Goal: Task Accomplishment & Management: Use online tool/utility

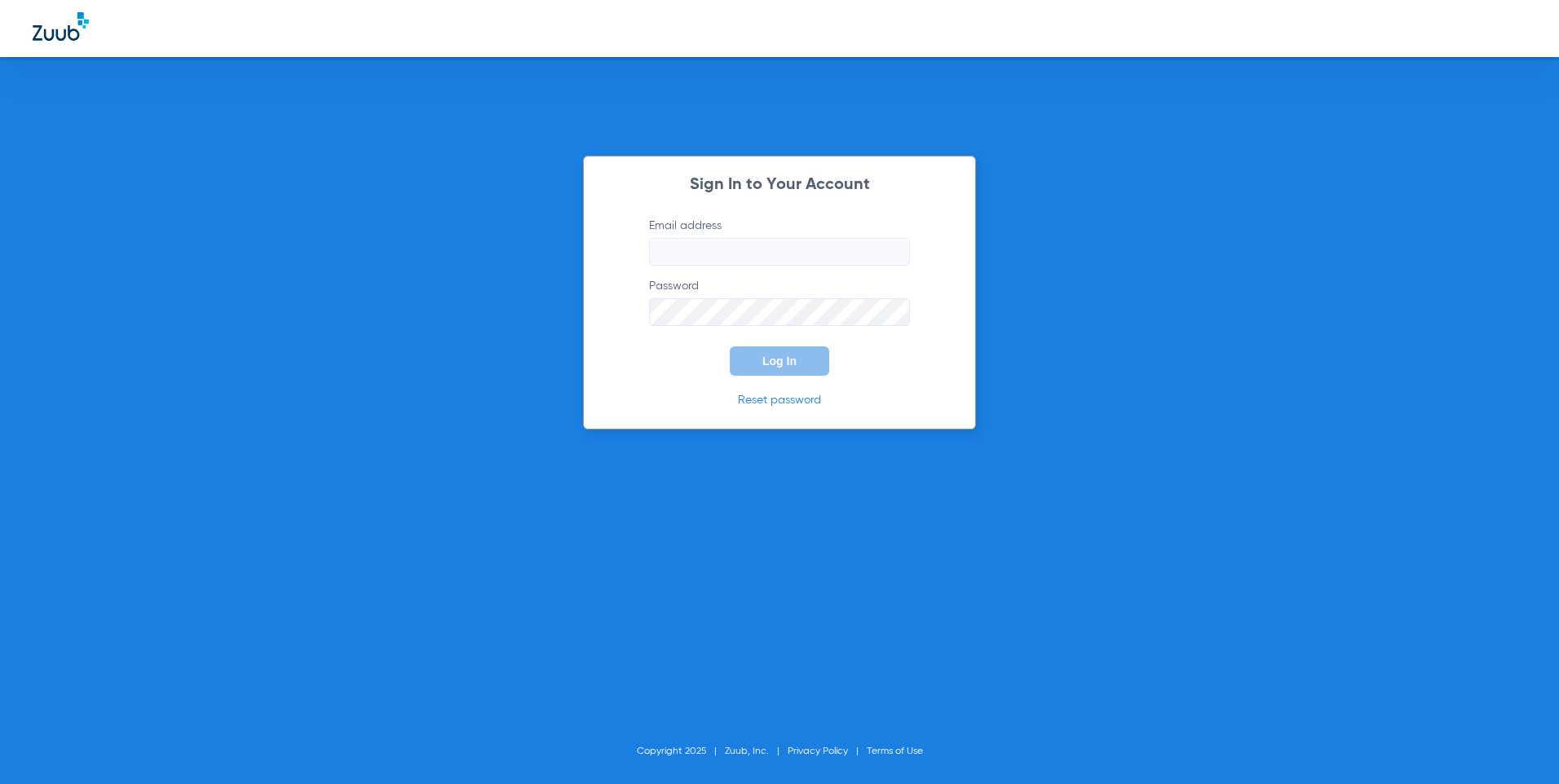
type input "[EMAIL_ADDRESS][DOMAIN_NAME]"
click at [770, 363] on span "Log In" at bounding box center [780, 362] width 34 height 13
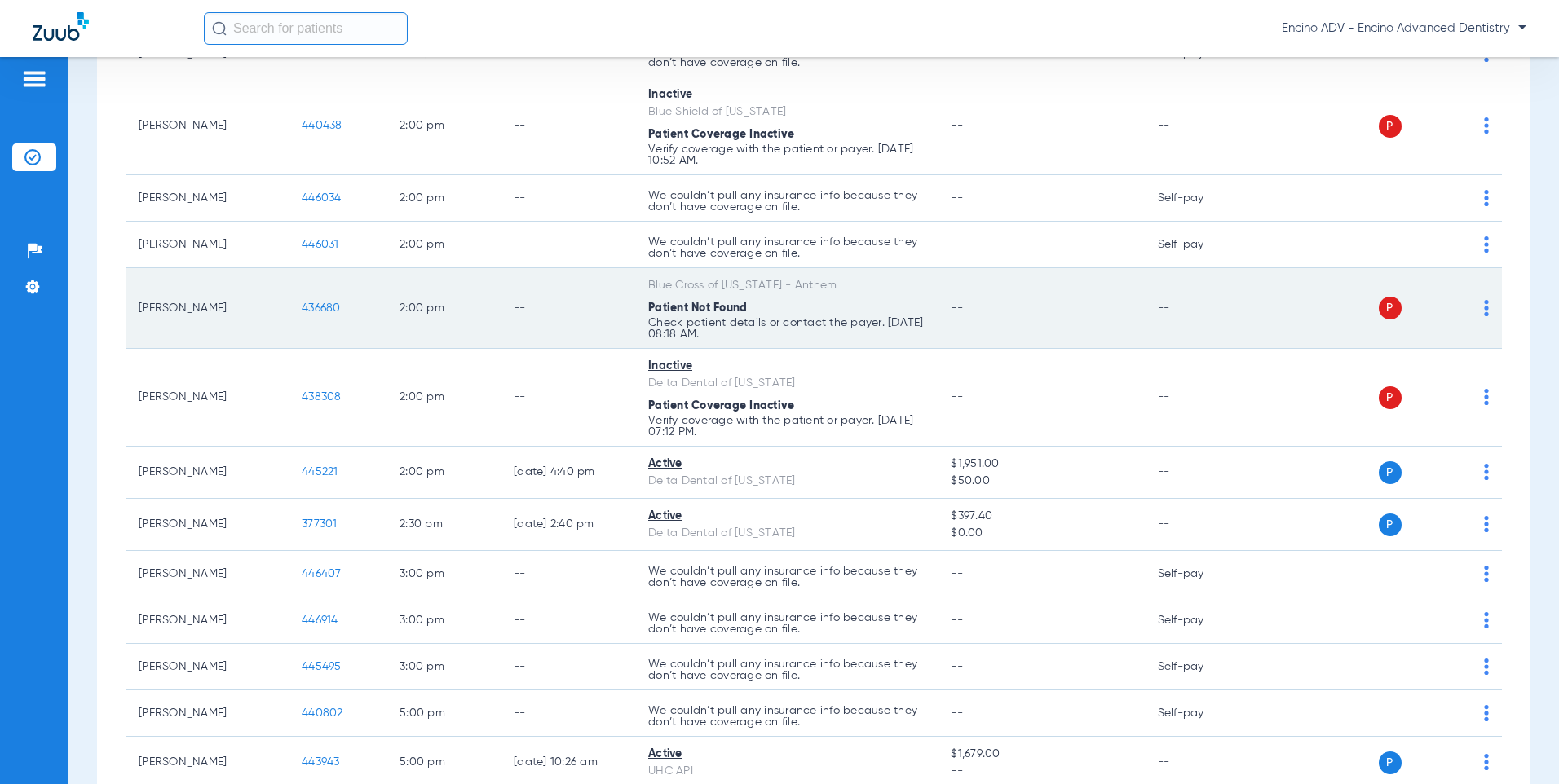
scroll to position [326, 0]
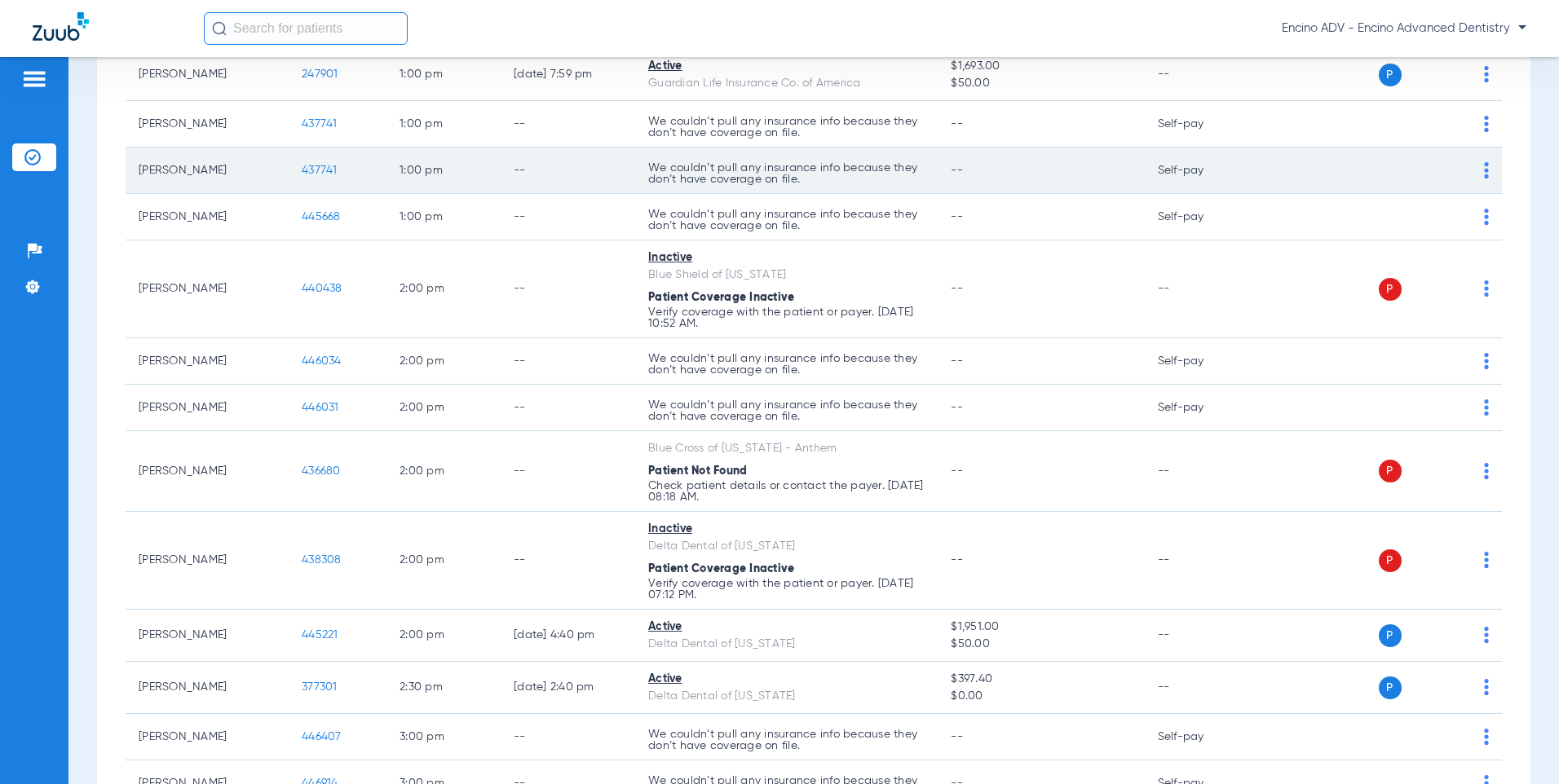
click at [323, 167] on span "437741" at bounding box center [320, 170] width 36 height 11
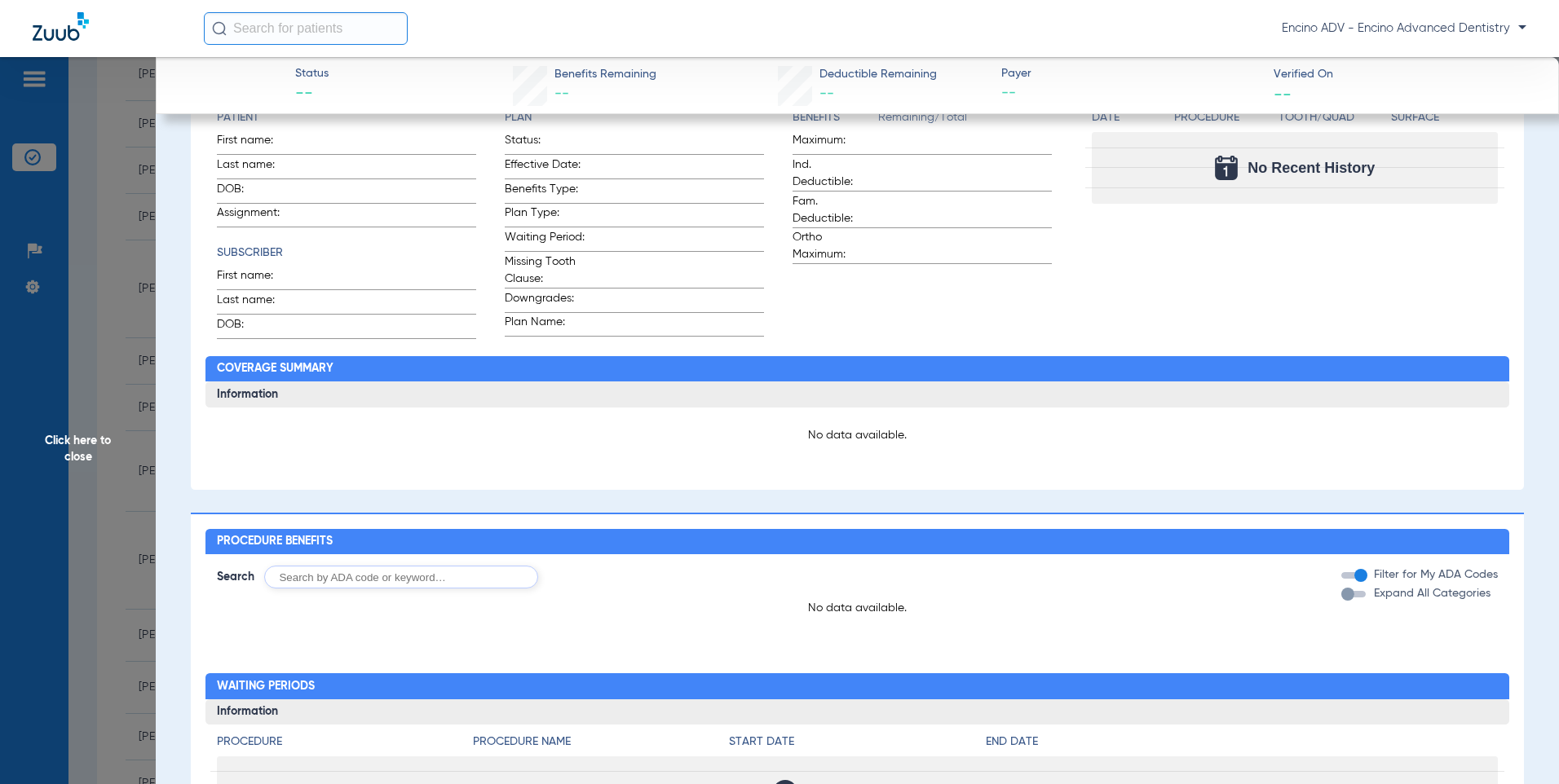
scroll to position [0, 0]
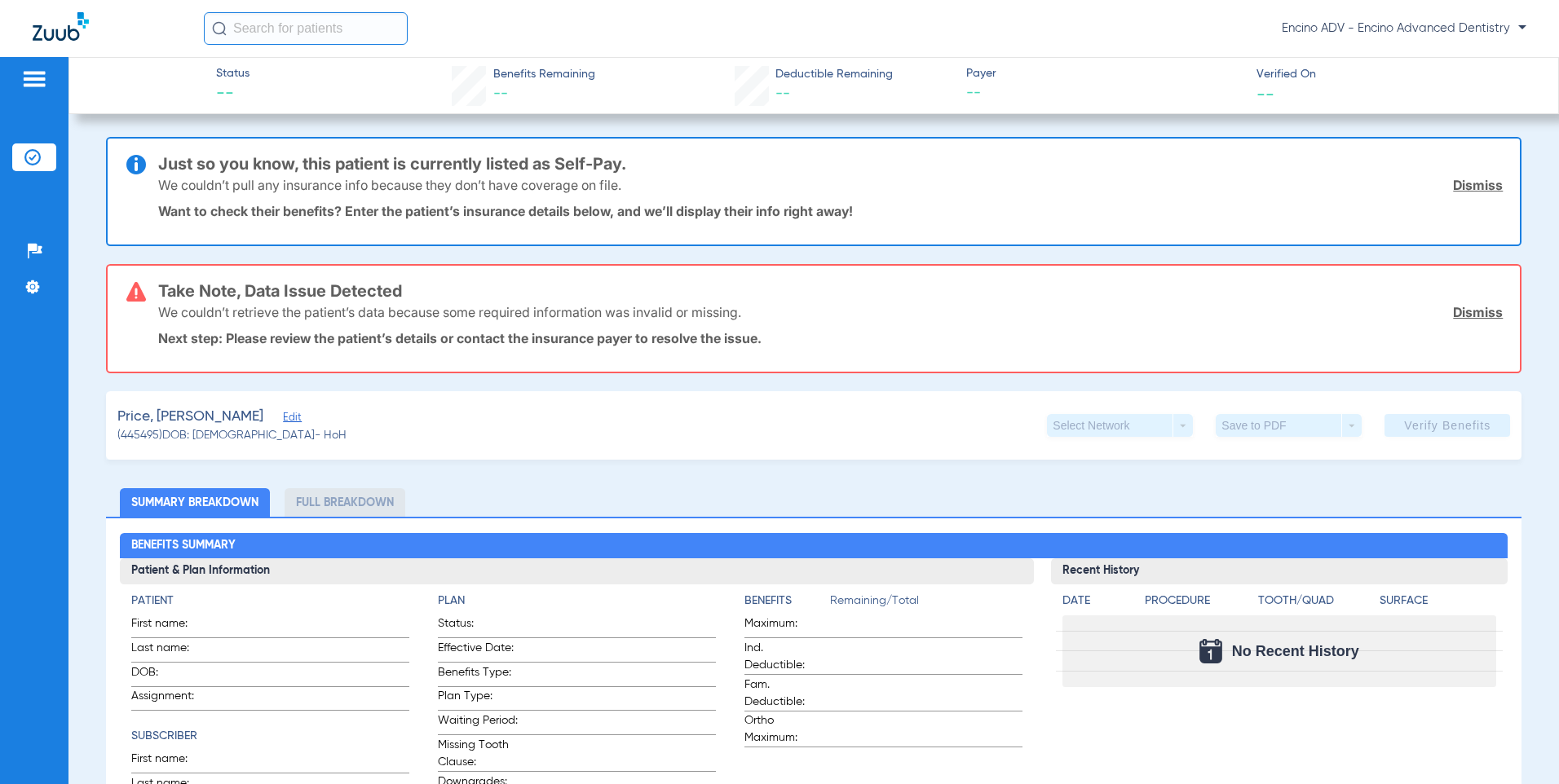
click at [265, 29] on input "text" at bounding box center [306, 29] width 204 height 32
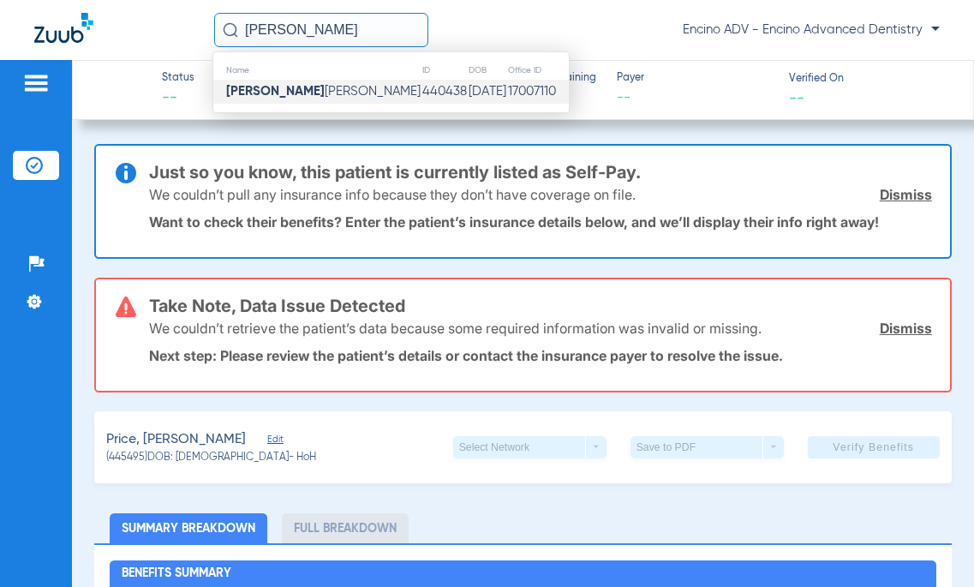
type input "jamieson"
click at [468, 87] on td "[DATE]" at bounding box center [487, 92] width 39 height 24
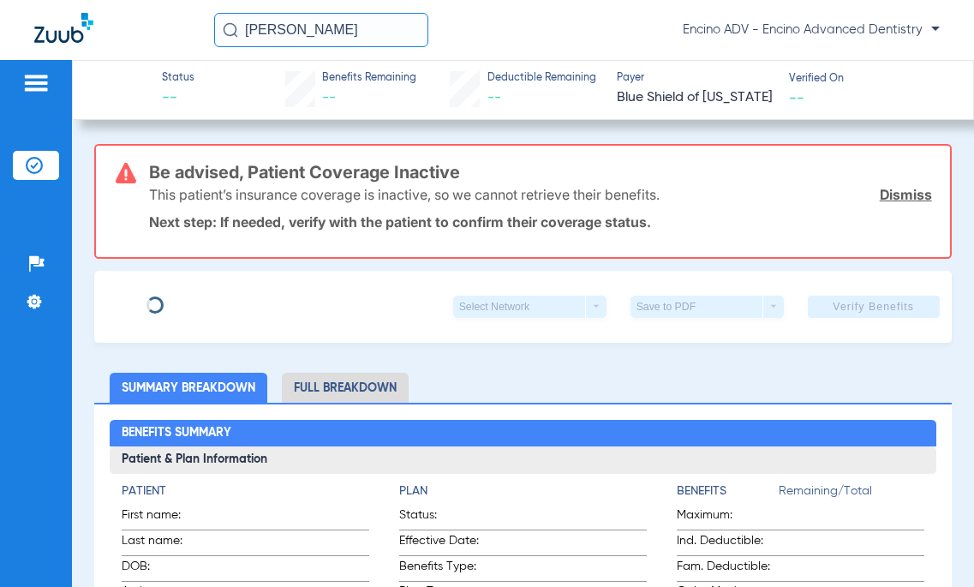
type input "[PERSON_NAME]"
type input "[DATE]"
type input "913371399"
type input "1329379"
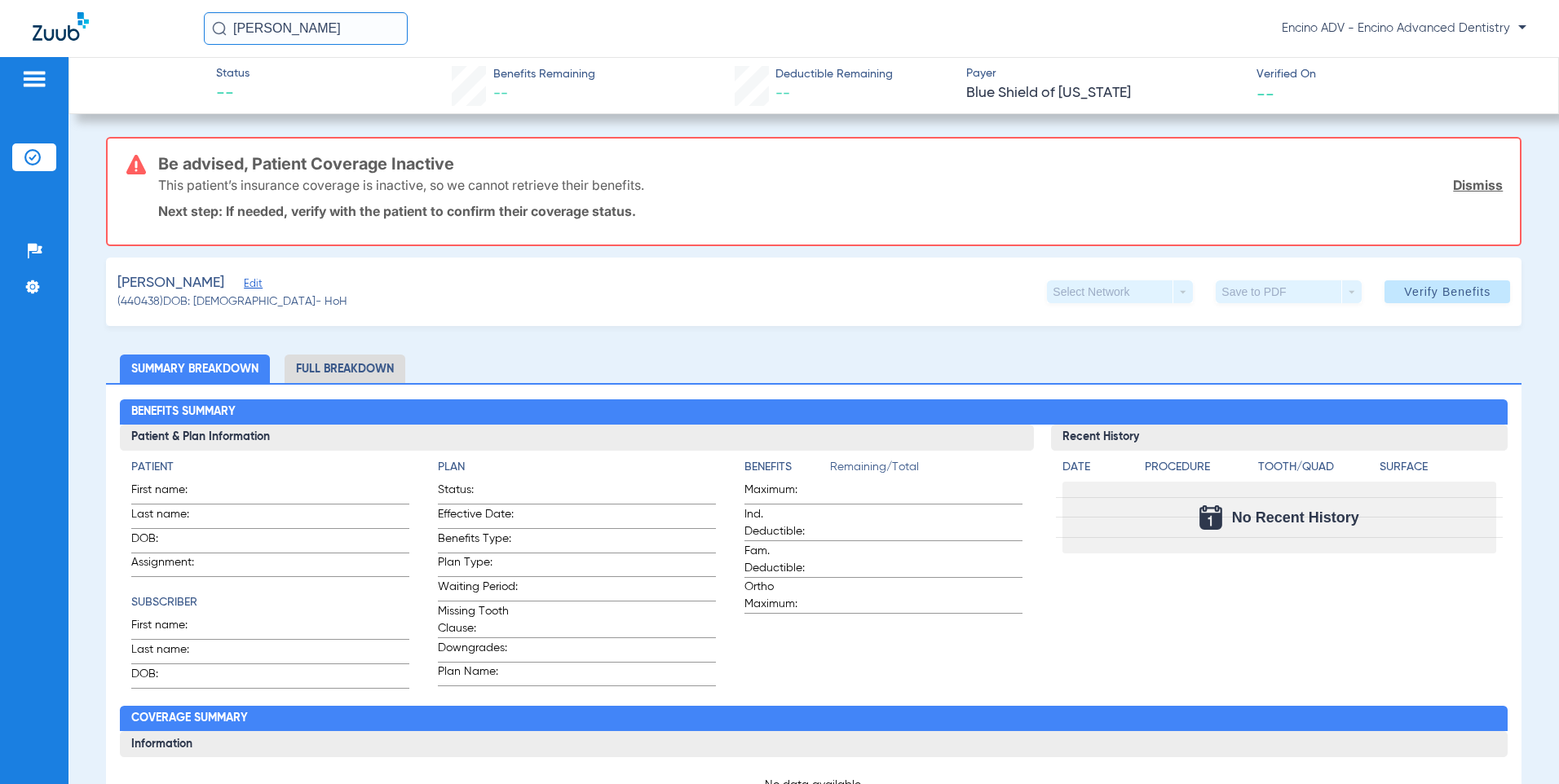
click at [244, 287] on span "Edit" at bounding box center [250, 285] width 14 height 15
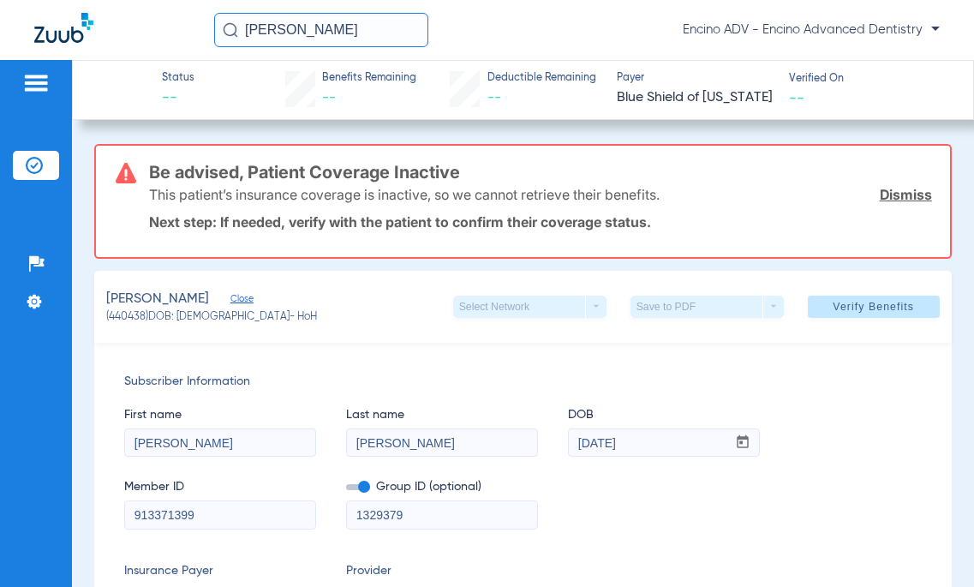
drag, startPoint x: 219, startPoint y: 499, endPoint x: 93, endPoint y: 509, distance: 126.3
click at [94, 509] on div "Subscriber Information First name Jamieson Last name Allen DOB mm / dd / yyyy 0…" at bounding box center [522, 509] width 857 height 332
drag, startPoint x: 139, startPoint y: 516, endPoint x: 32, endPoint y: 511, distance: 107.2
click at [32, 511] on div "Patients Insurance Verification Setup Help Center Settings Status -- Benefits R…" at bounding box center [487, 353] width 974 height 587
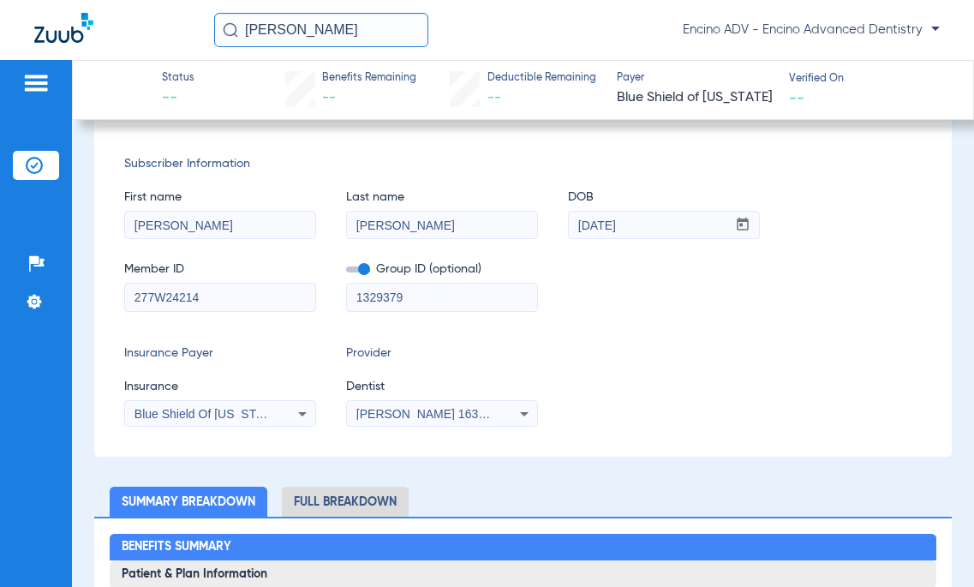
scroll to position [257, 0]
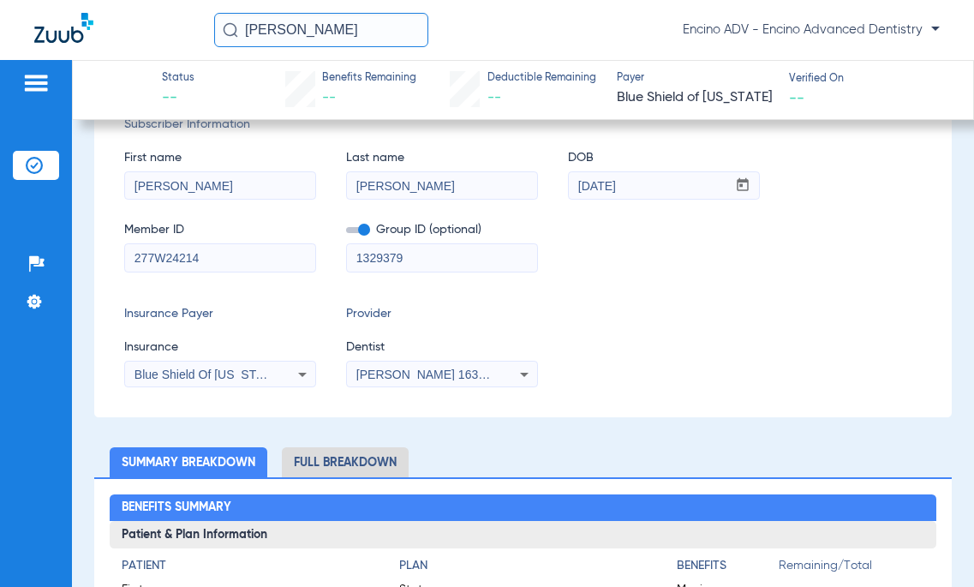
type input "277W24214"
click at [234, 374] on span "Blue Shield Of [US_STATE]" at bounding box center [208, 375] width 147 height 14
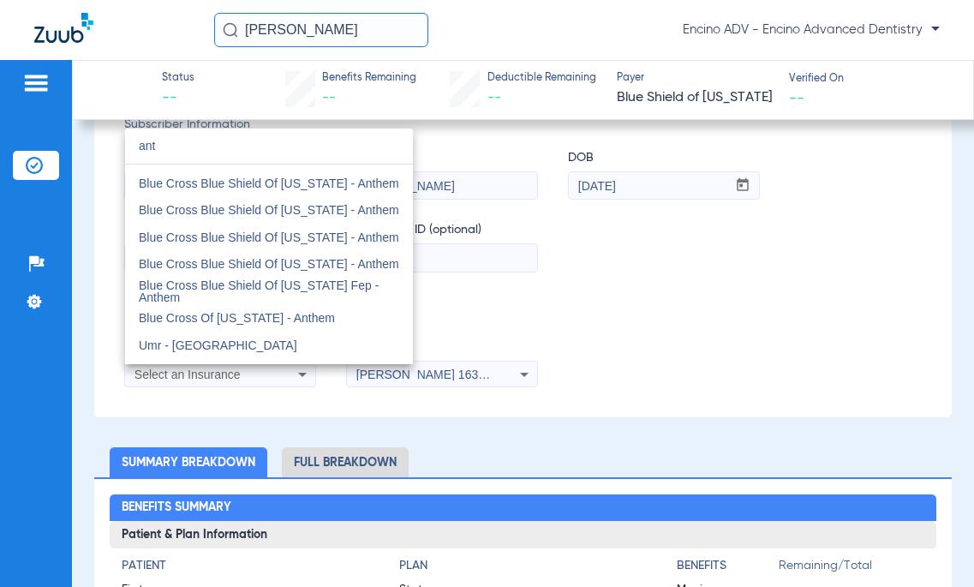
scroll to position [36, 0]
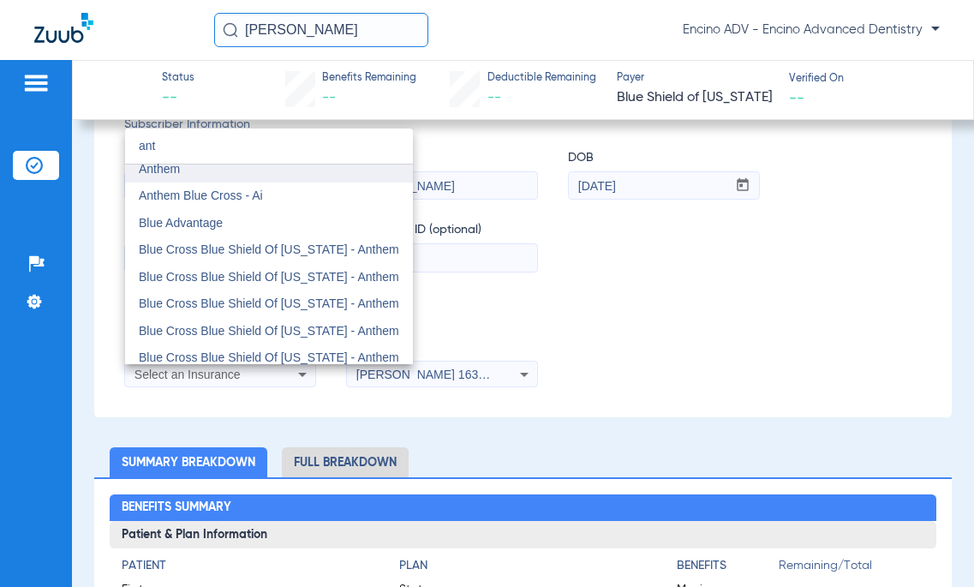
type input "ant"
click at [234, 175] on mat-option "Anthem" at bounding box center [269, 168] width 288 height 27
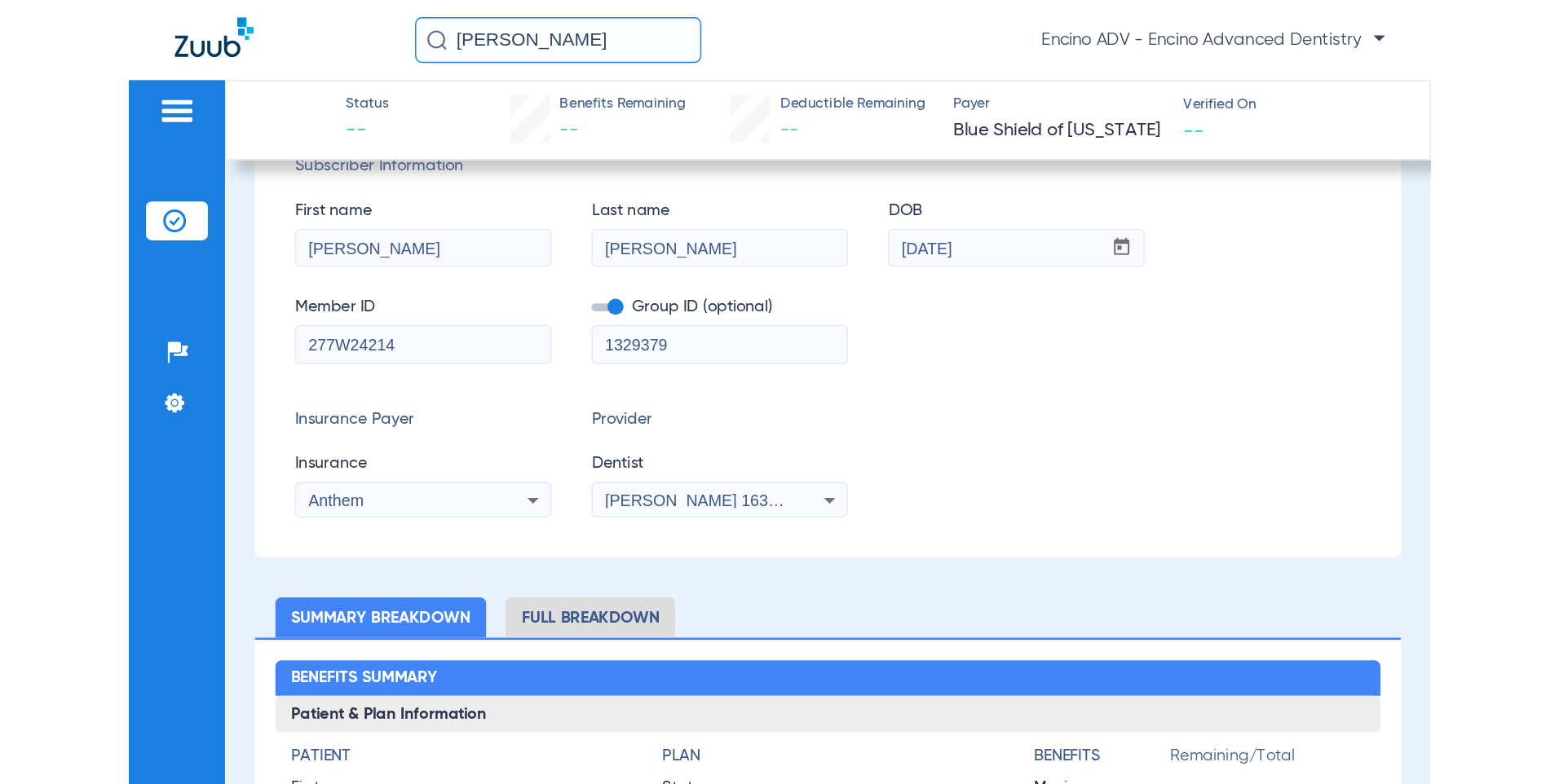
scroll to position [0, 0]
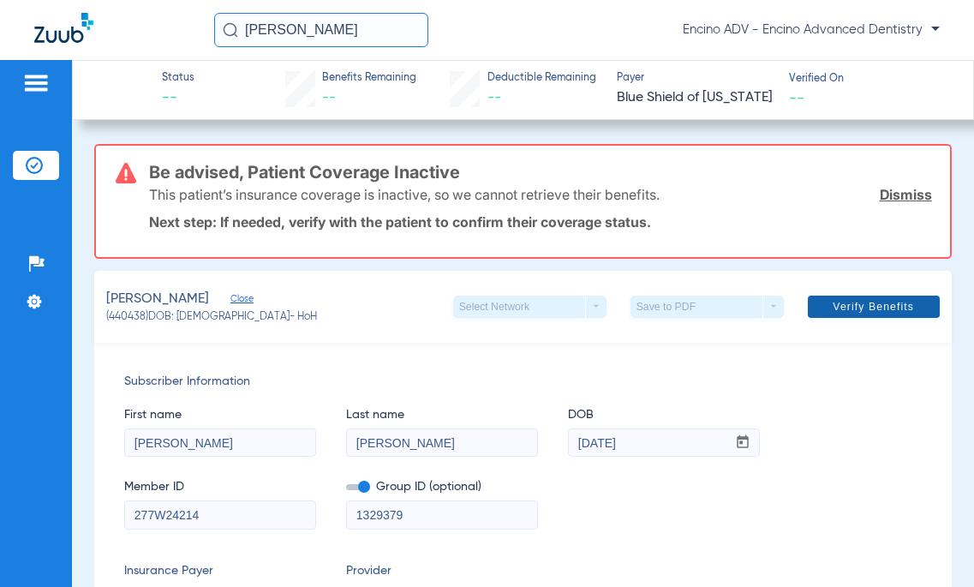
click at [856, 308] on span "Verify Benefits" at bounding box center [873, 307] width 81 height 14
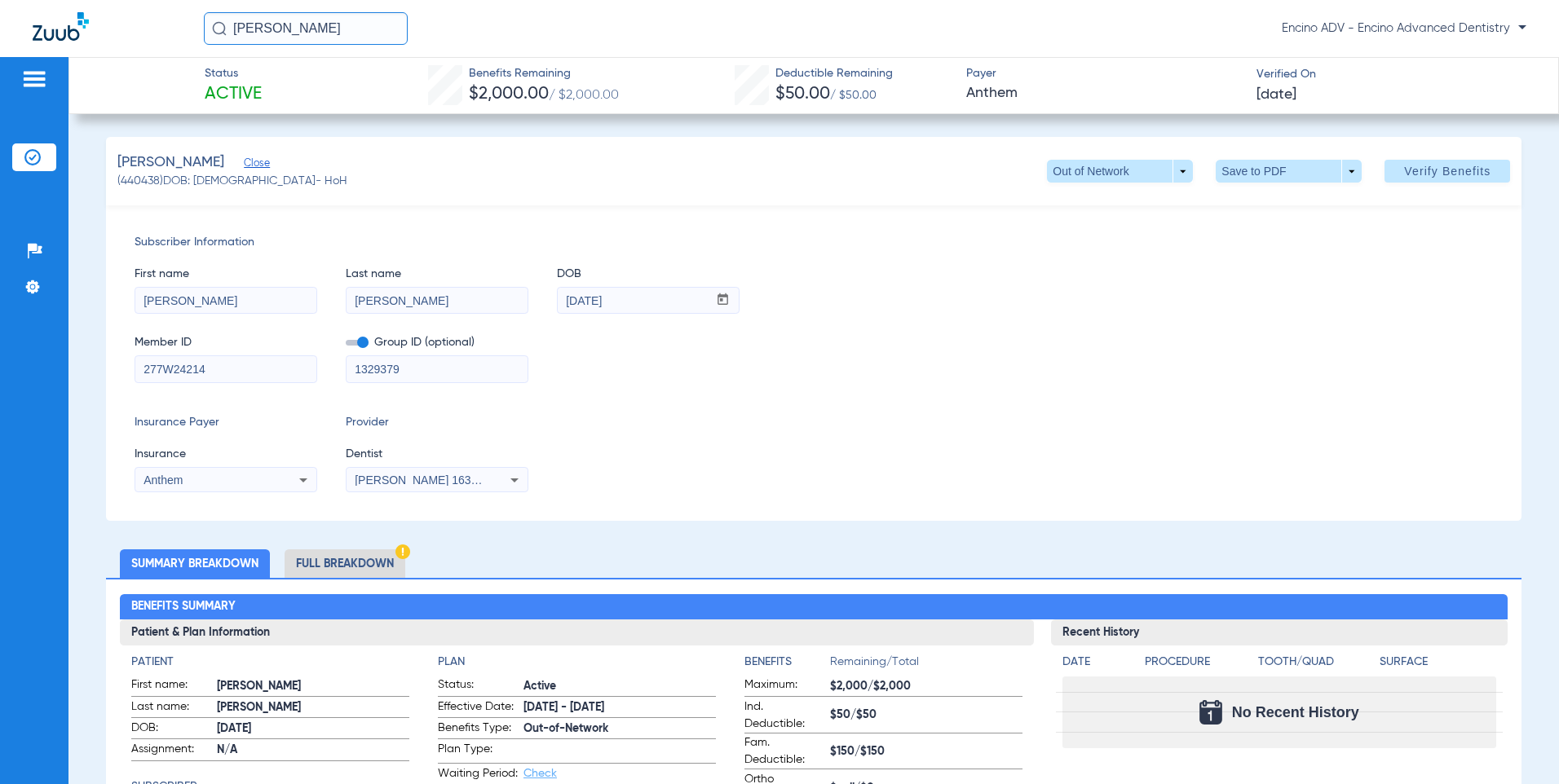
click at [327, 573] on li "Full Breakdown" at bounding box center [345, 563] width 121 height 29
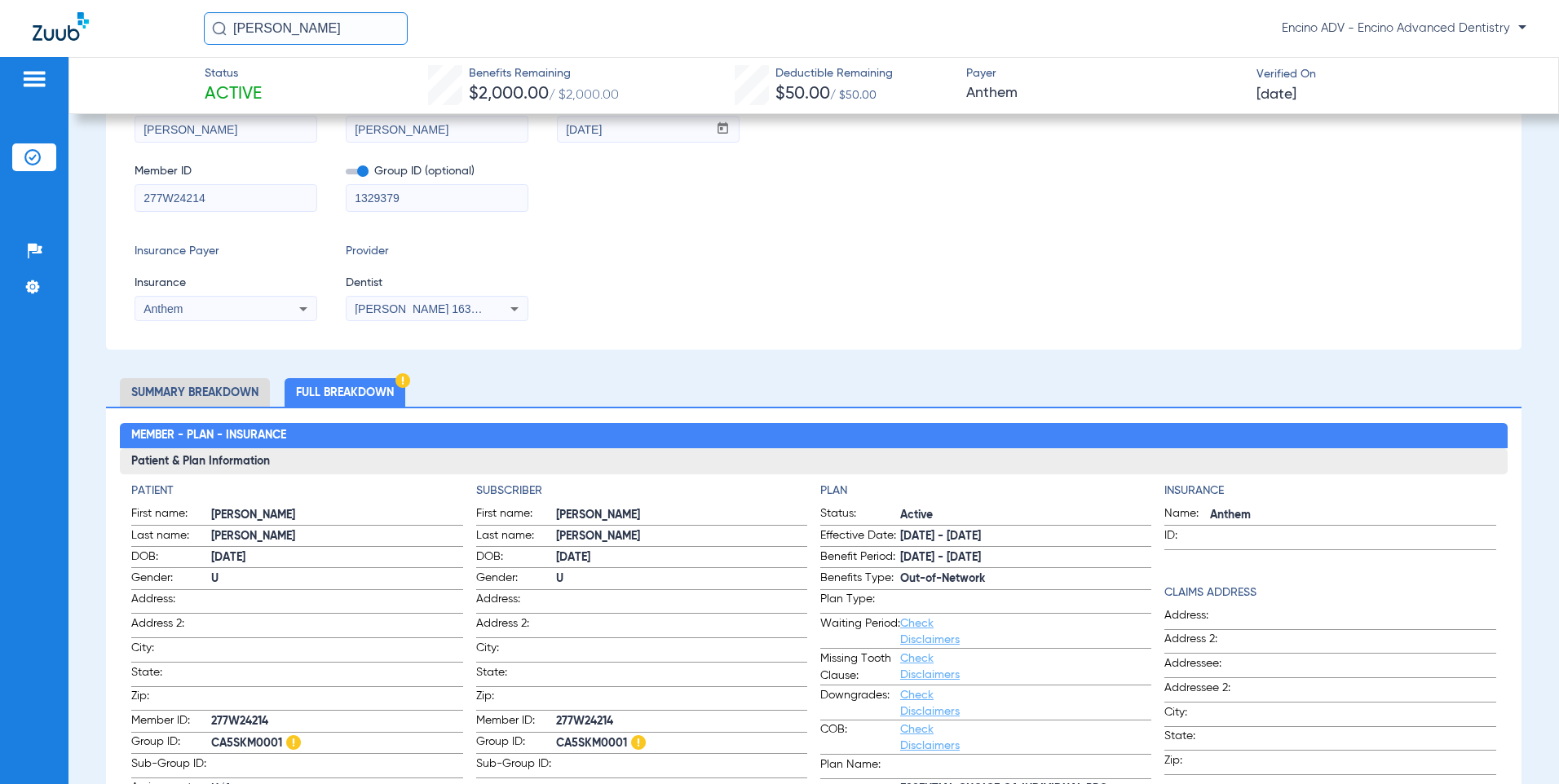
scroll to position [163, 0]
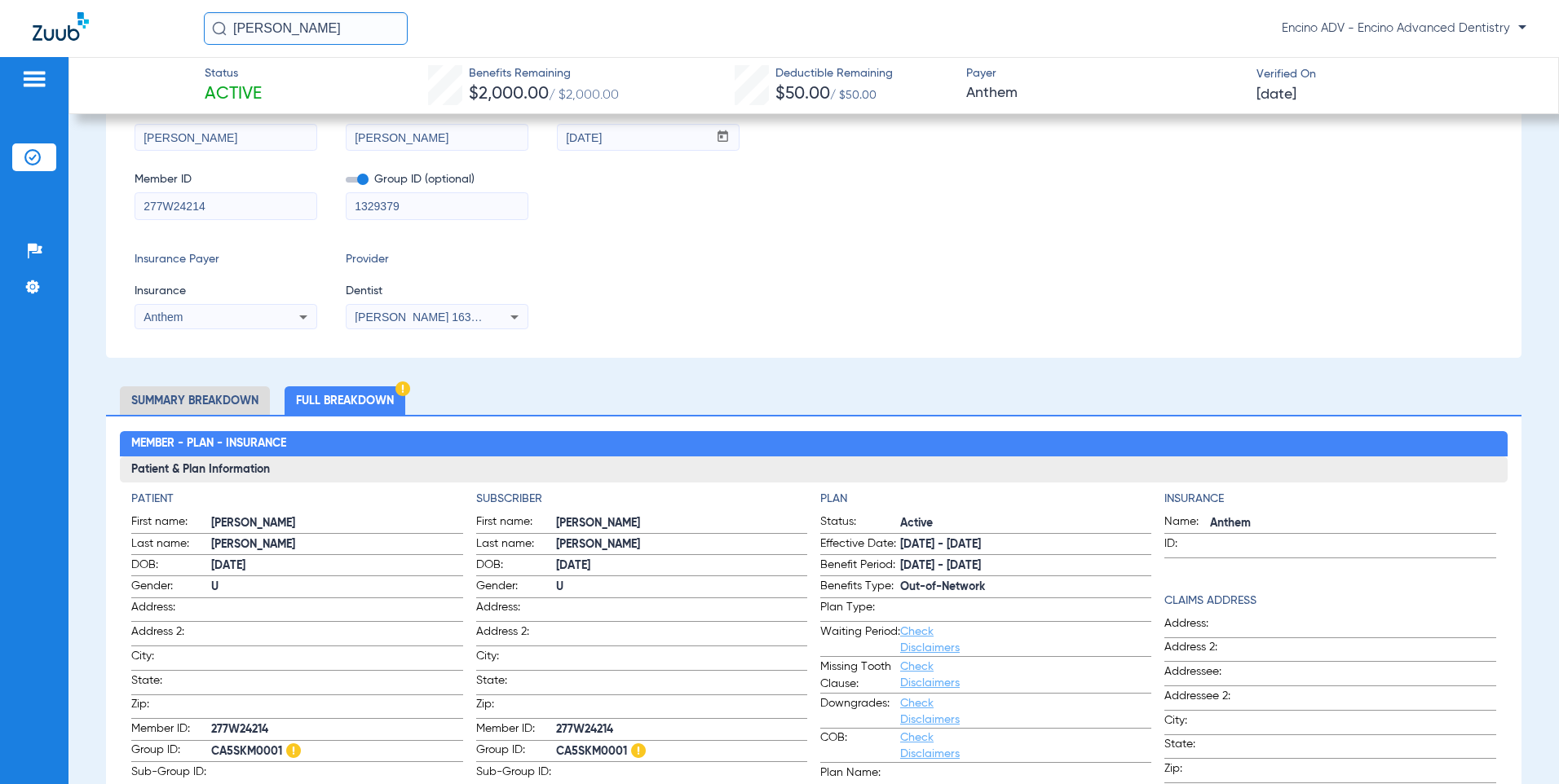
click at [217, 402] on li "Summary Breakdown" at bounding box center [195, 401] width 150 height 29
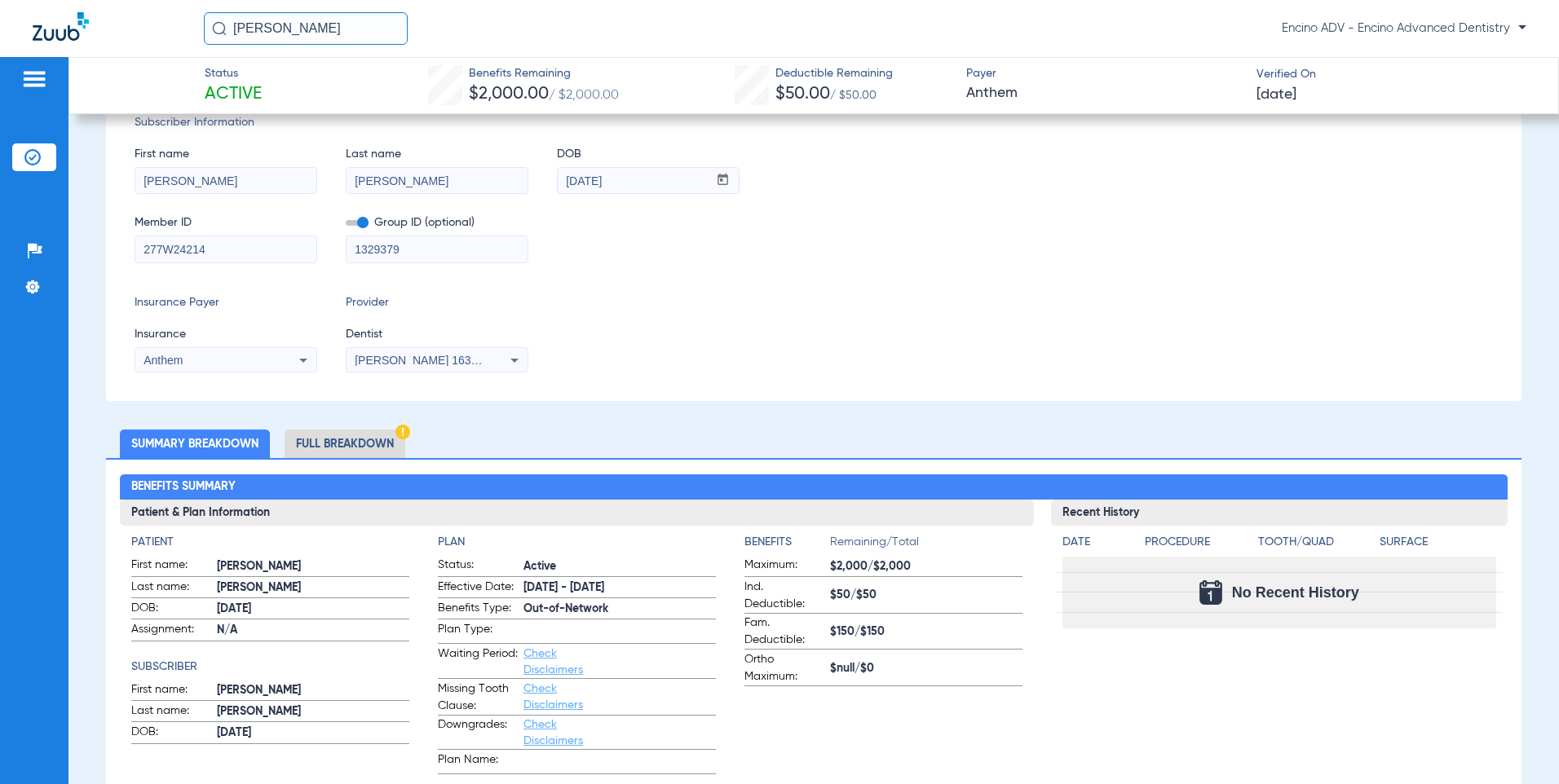
scroll to position [245, 0]
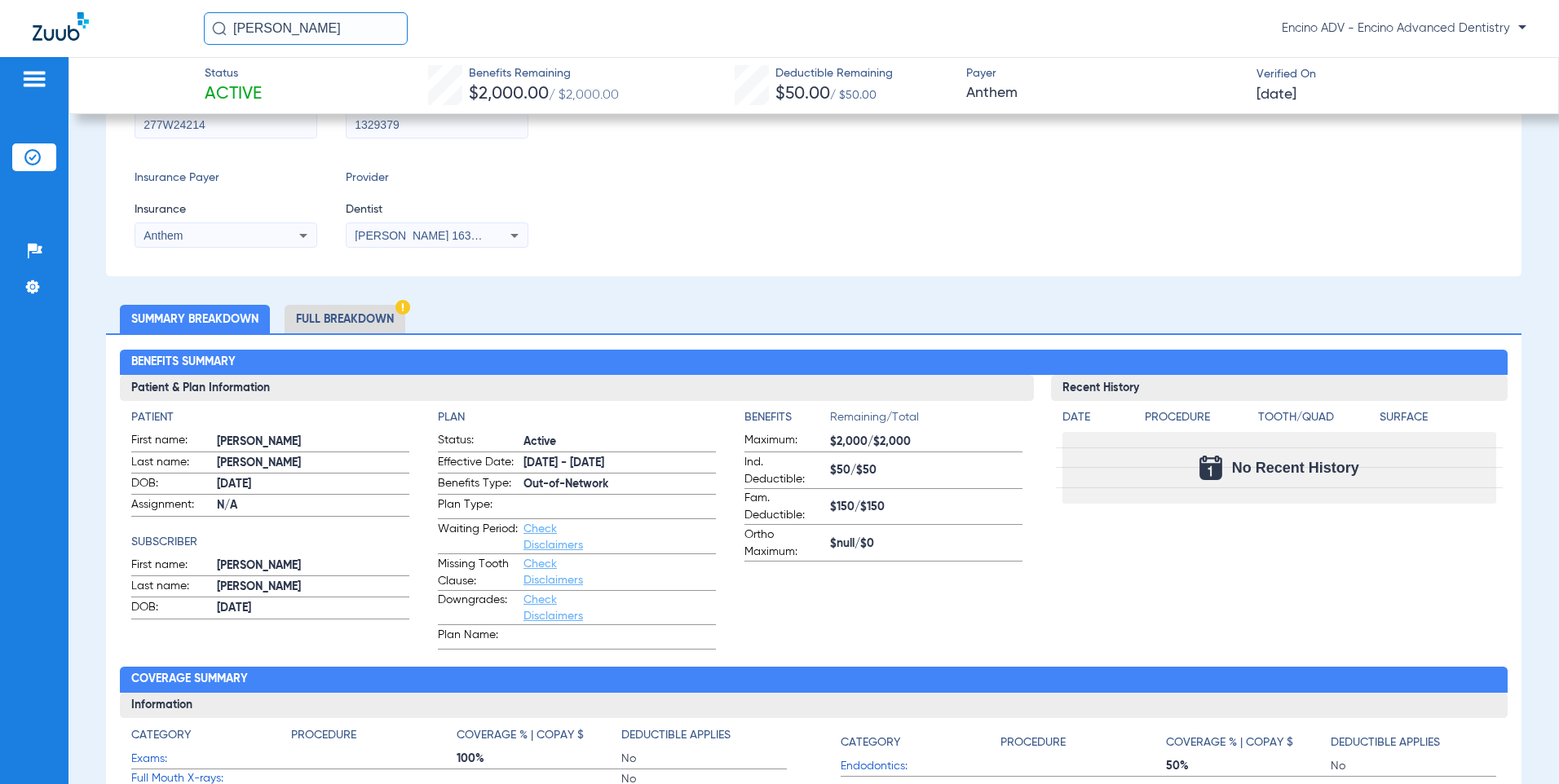
click at [367, 322] on li "Full Breakdown" at bounding box center [345, 319] width 121 height 29
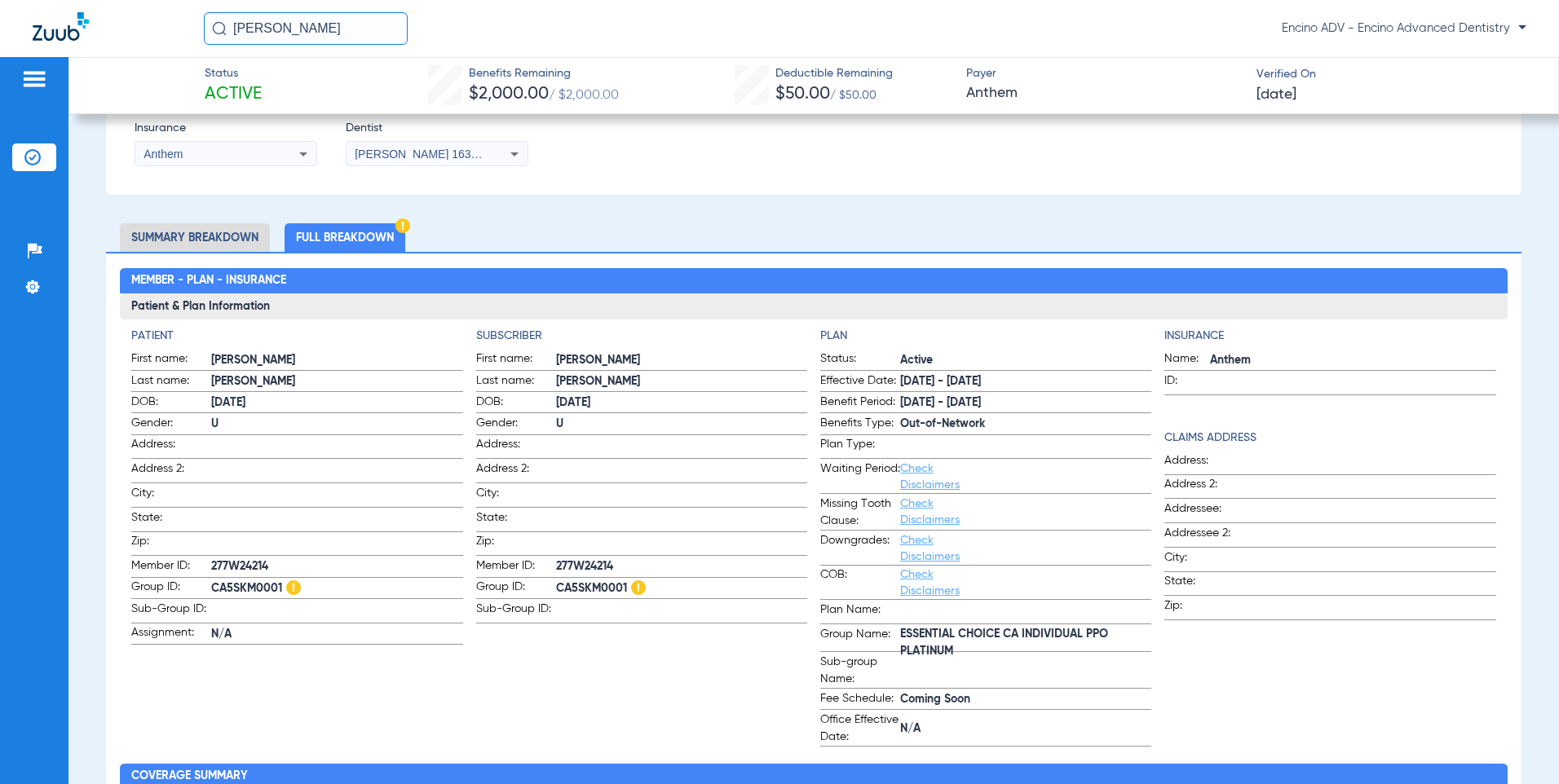
scroll to position [0, 0]
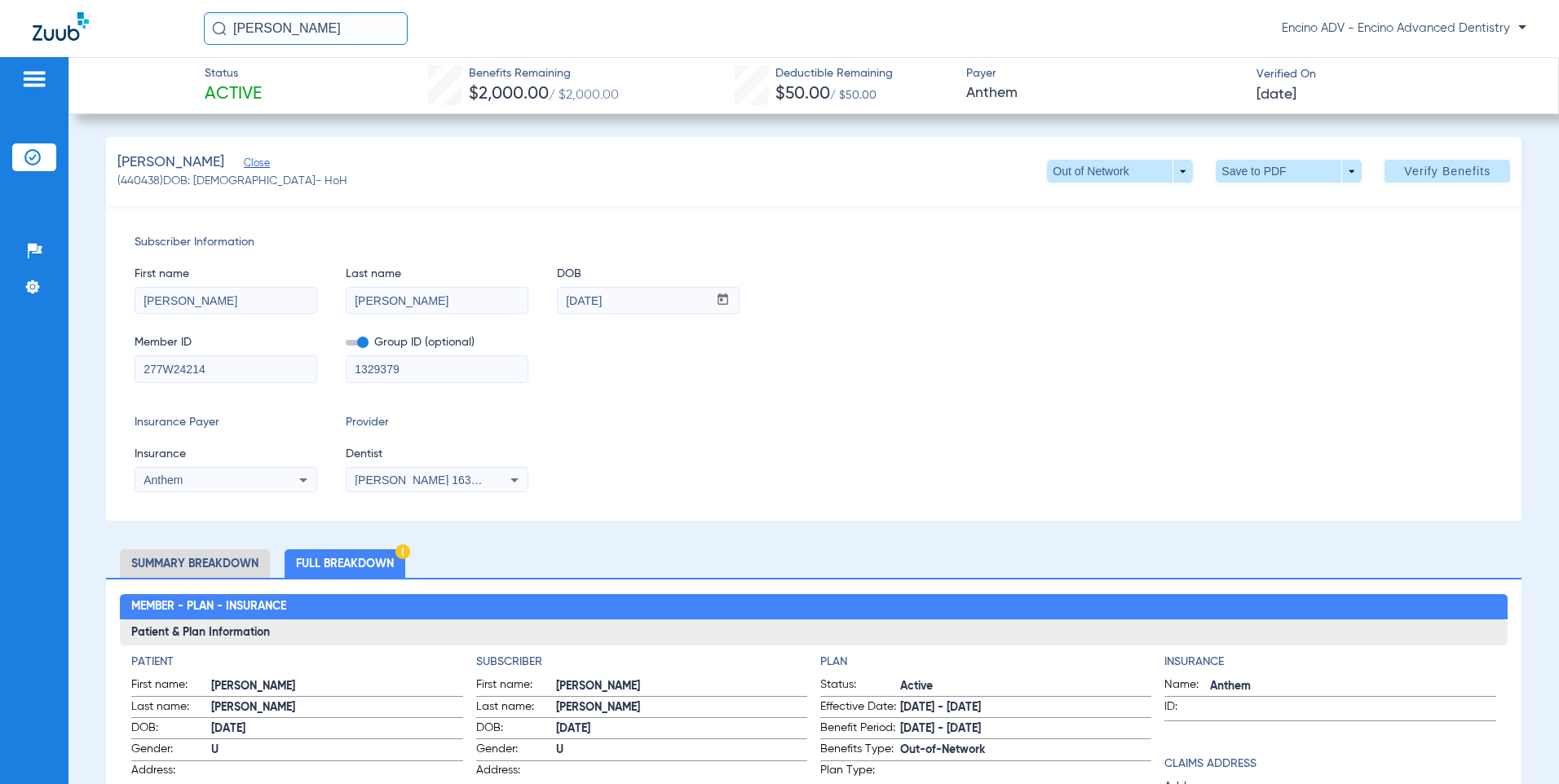
click at [198, 555] on li "Summary Breakdown" at bounding box center [195, 563] width 150 height 29
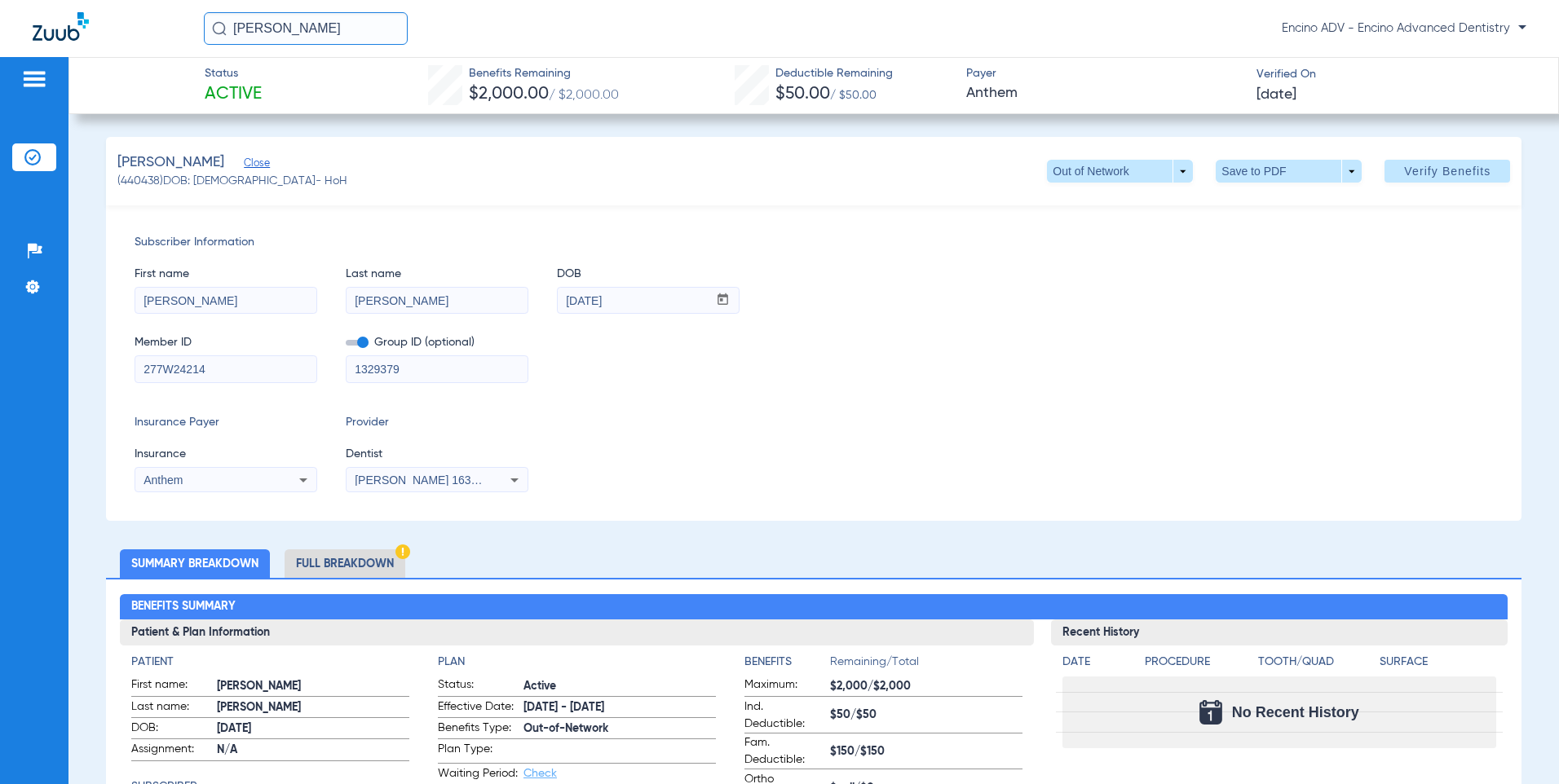
scroll to position [326, 0]
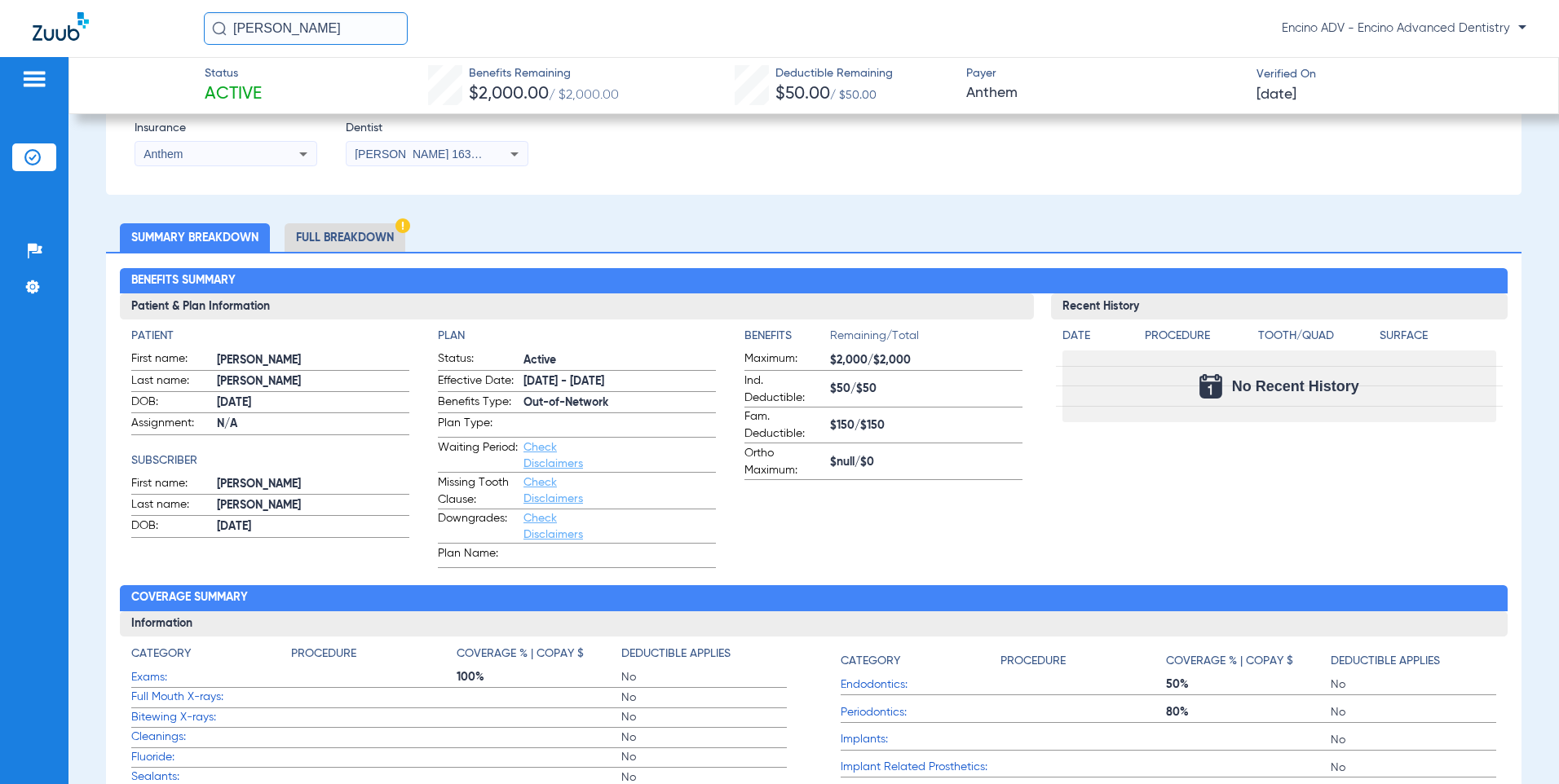
click at [333, 227] on li "Full Breakdown" at bounding box center [345, 238] width 121 height 29
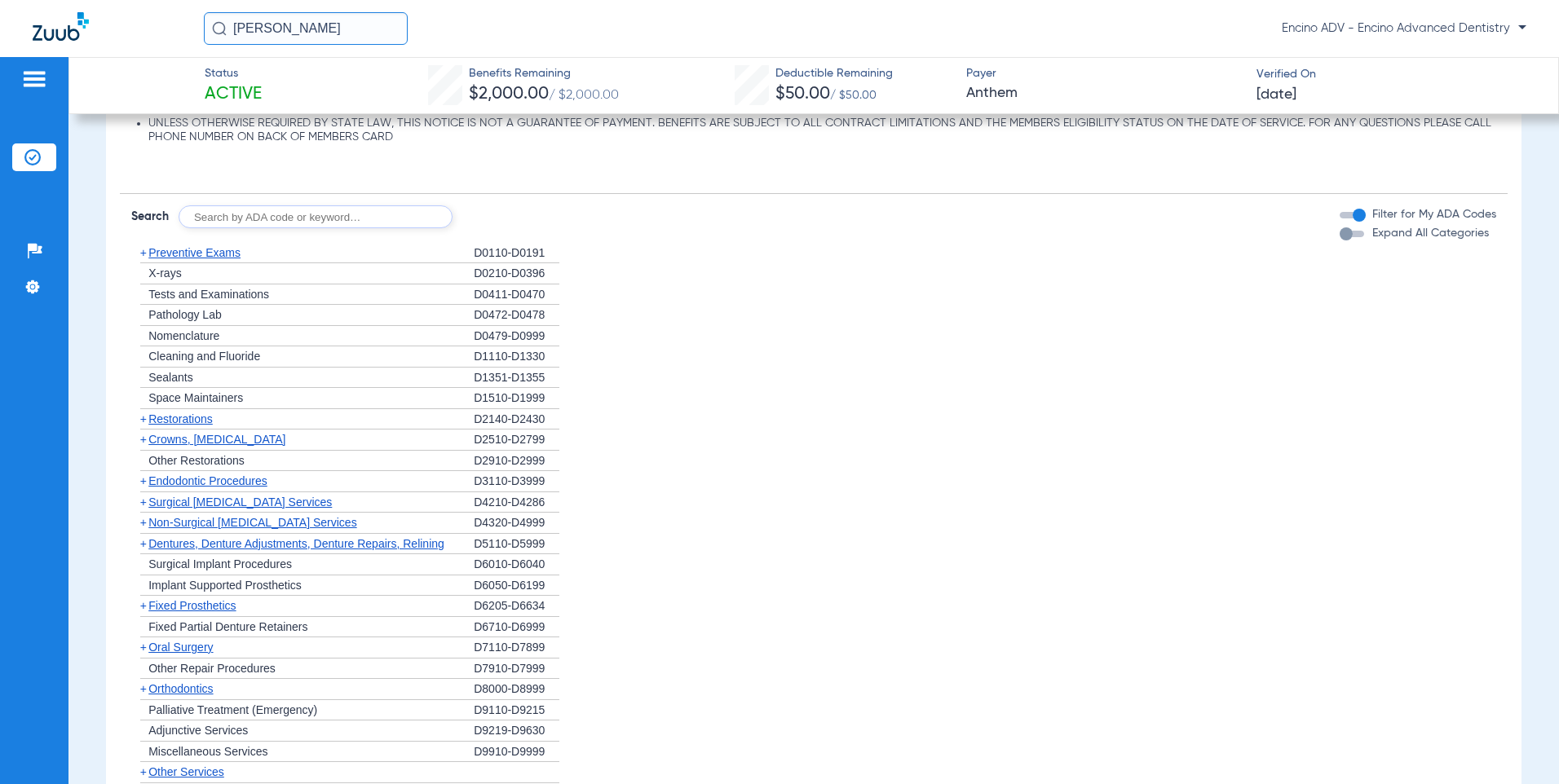
scroll to position [1549, 0]
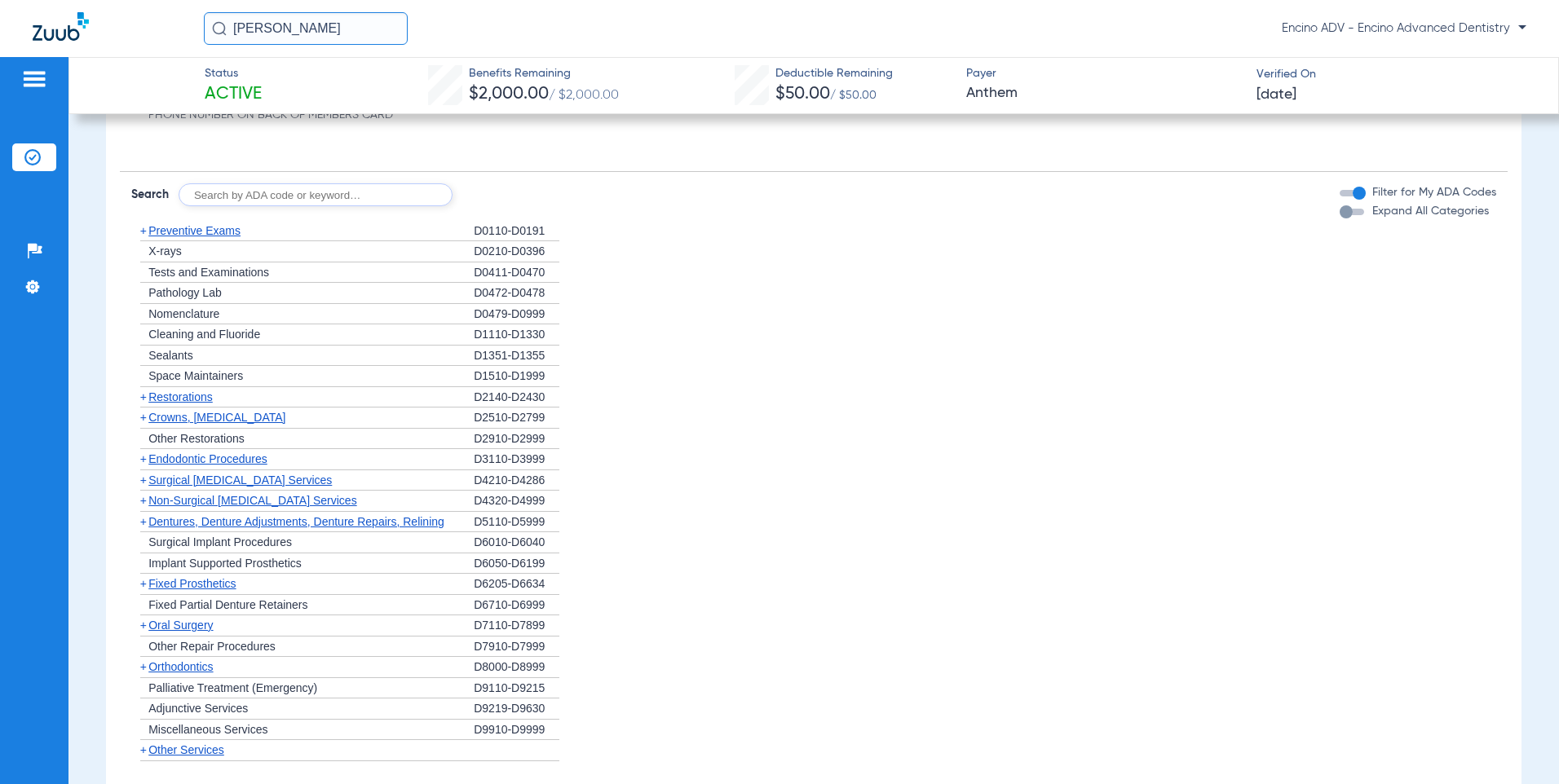
click at [196, 226] on span "Preventive Exams" at bounding box center [194, 231] width 92 height 13
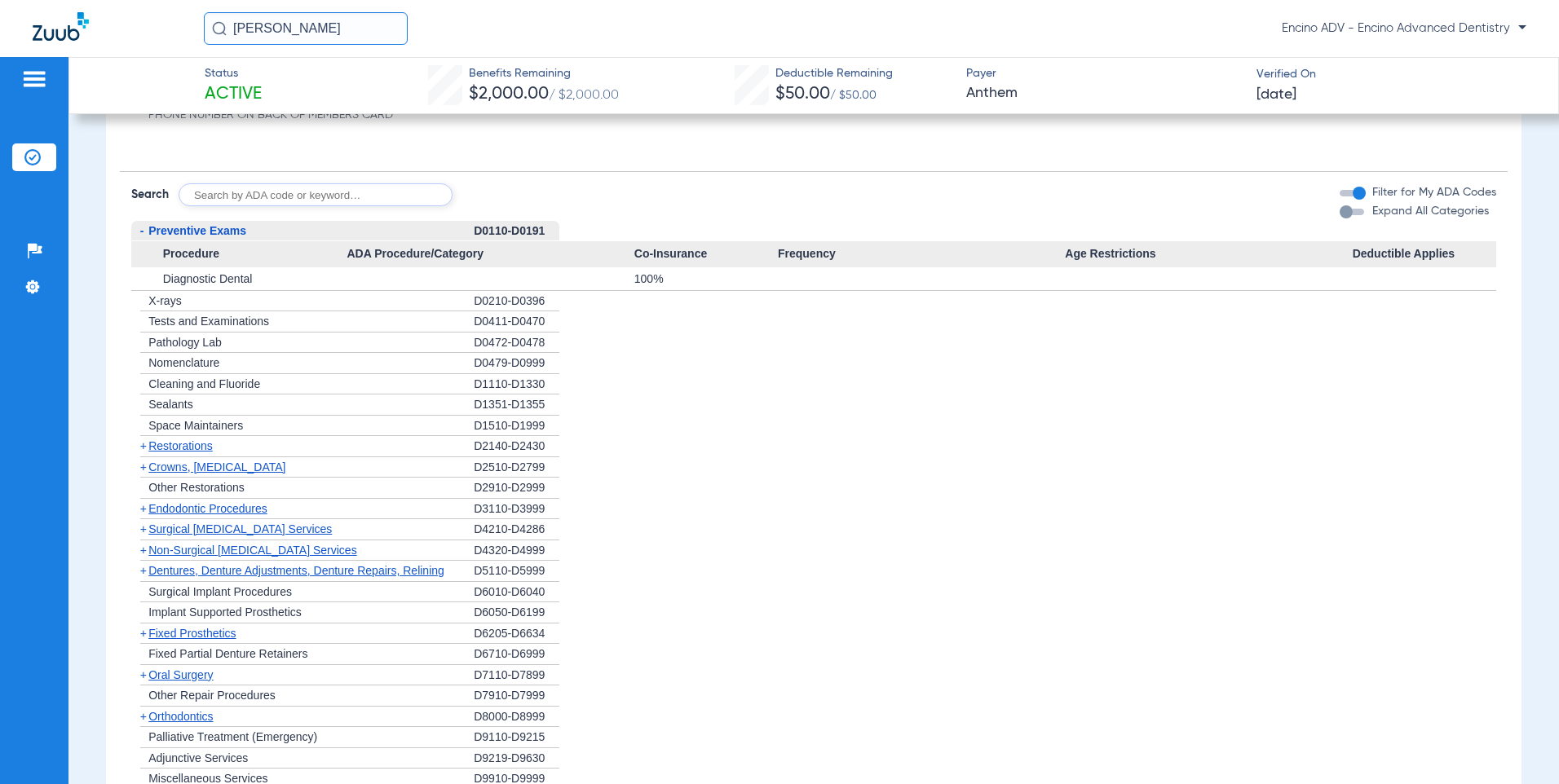
click at [196, 226] on span "Preventive Exams" at bounding box center [197, 231] width 98 height 13
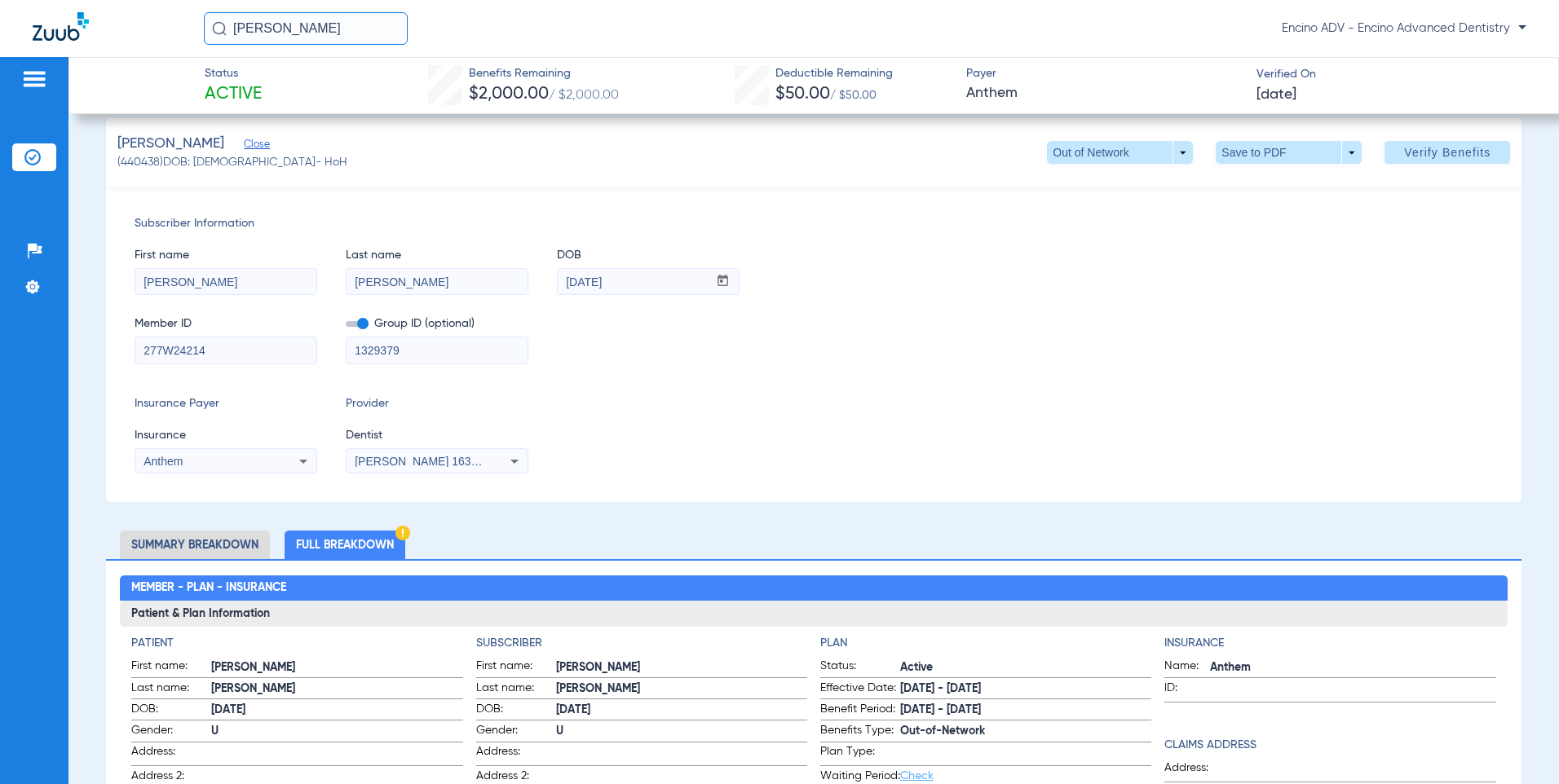
scroll to position [0, 0]
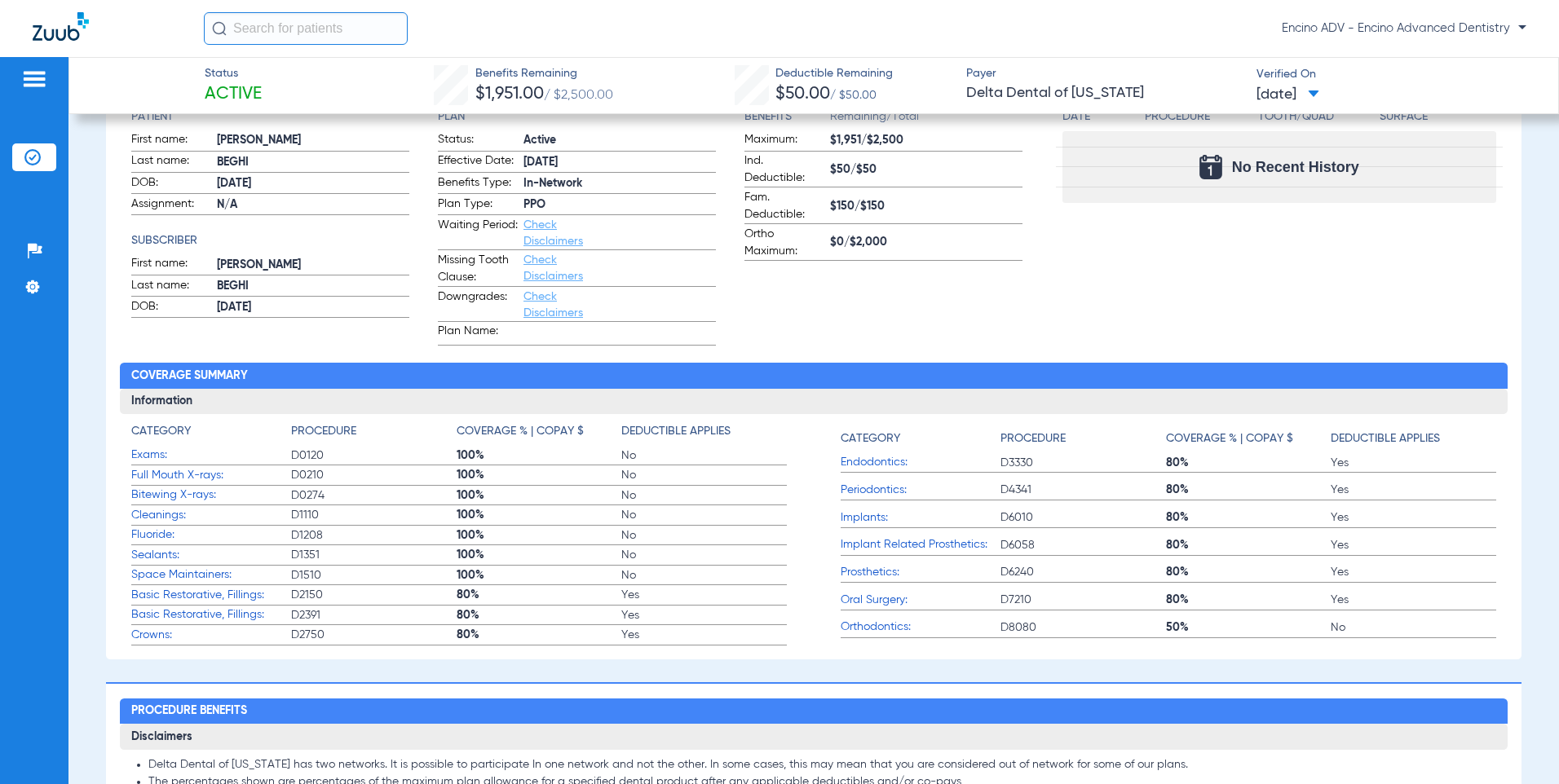
scroll to position [245, 0]
